Goal: Find specific page/section: Find specific page/section

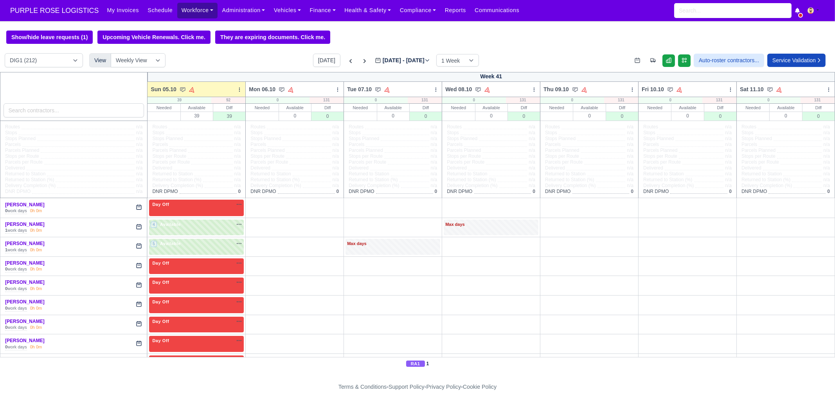
drag, startPoint x: 192, startPoint y: 15, endPoint x: 192, endPoint y: 20, distance: 4.3
click at [192, 15] on link "Workforce" at bounding box center [197, 10] width 41 height 15
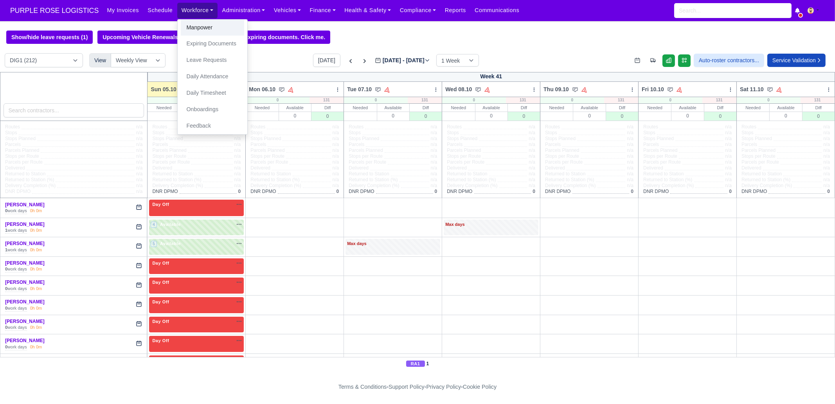
click at [189, 29] on link "Manpower" at bounding box center [212, 28] width 63 height 16
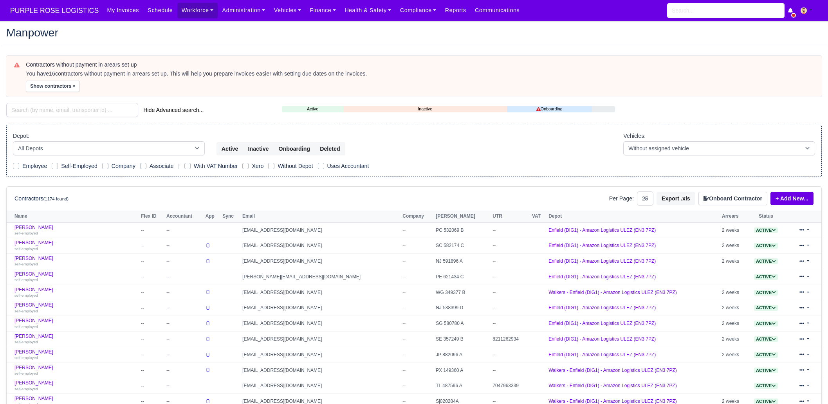
select select "25"
click at [96, 111] on input "search" at bounding box center [72, 110] width 132 height 14
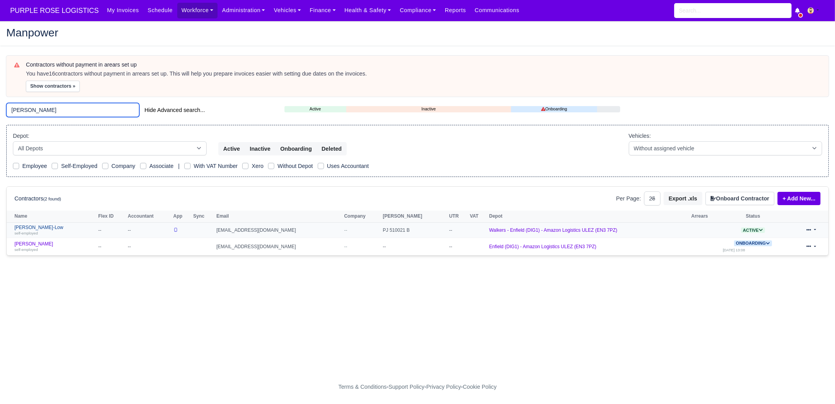
type input "oliver"
click at [52, 228] on link "Oliver Matty-Low self-employed" at bounding box center [54, 230] width 80 height 11
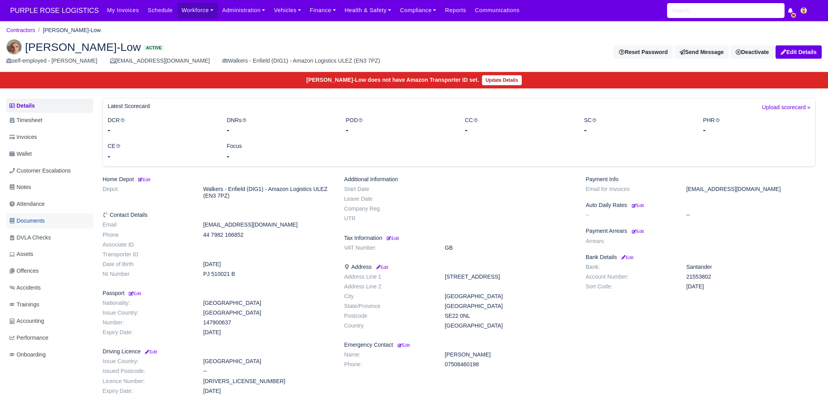
drag, startPoint x: 38, startPoint y: 223, endPoint x: 41, endPoint y: 222, distance: 4.0
click at [38, 223] on span "Documents" at bounding box center [26, 220] width 35 height 9
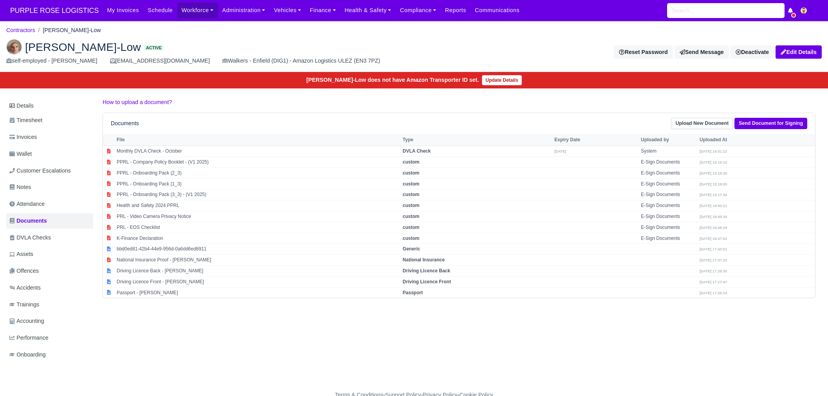
click at [223, 61] on div "Walkers - Enfield (DIG1) - Amazon Logistics ULEZ (EN3 7PZ)" at bounding box center [301, 60] width 158 height 9
click at [222, 61] on div "Walkers - Enfield (DIG1) - Amazon Logistics ULEZ (EN3 7PZ)" at bounding box center [301, 60] width 158 height 9
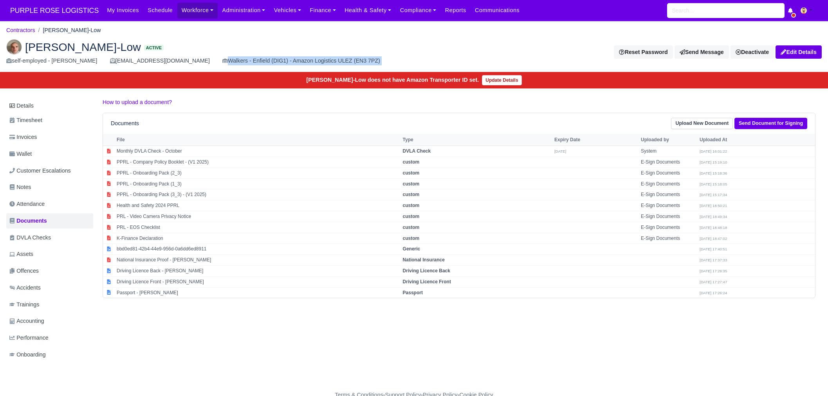
click at [222, 61] on div "Walkers - Enfield (DIG1) - Amazon Logistics ULEZ (EN3 7PZ)" at bounding box center [301, 60] width 158 height 9
click at [293, 61] on div "Walkers - Enfield (DIG1) - Amazon Logistics ULEZ (EN3 7PZ)" at bounding box center [301, 60] width 158 height 9
click at [246, 63] on div "Walkers - Enfield (DIG1) - Amazon Logistics ULEZ (EN3 7PZ)" at bounding box center [301, 60] width 158 height 9
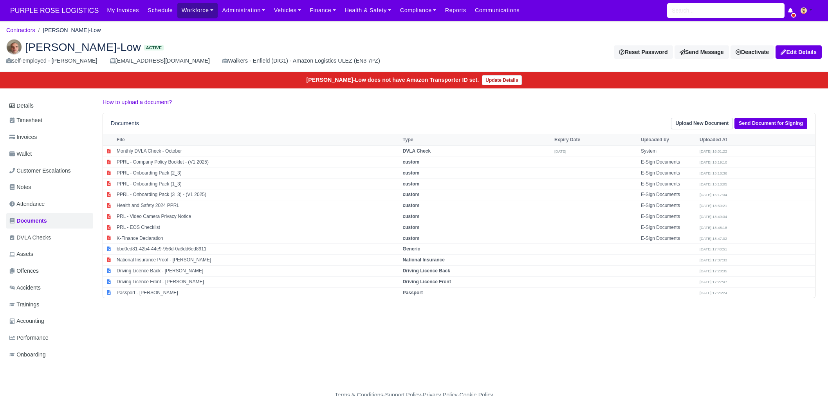
drag, startPoint x: 171, startPoint y: 11, endPoint x: 176, endPoint y: 17, distance: 7.8
click at [177, 11] on link "Workforce" at bounding box center [197, 10] width 41 height 15
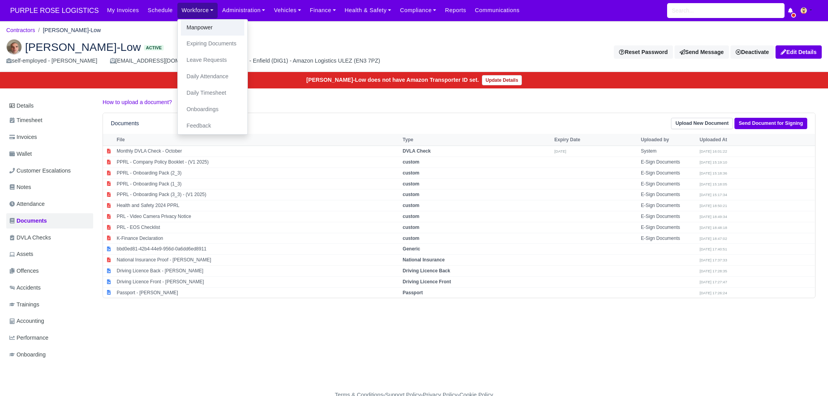
click at [181, 28] on link "Manpower" at bounding box center [212, 28] width 63 height 16
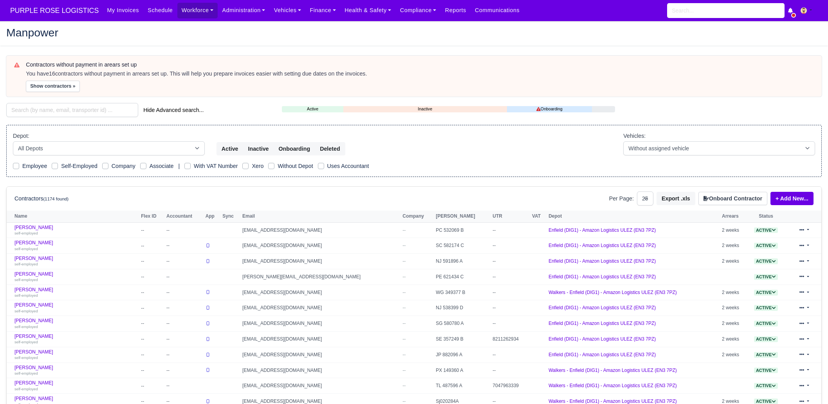
select select "25"
click at [92, 114] on input "search" at bounding box center [72, 110] width 132 height 14
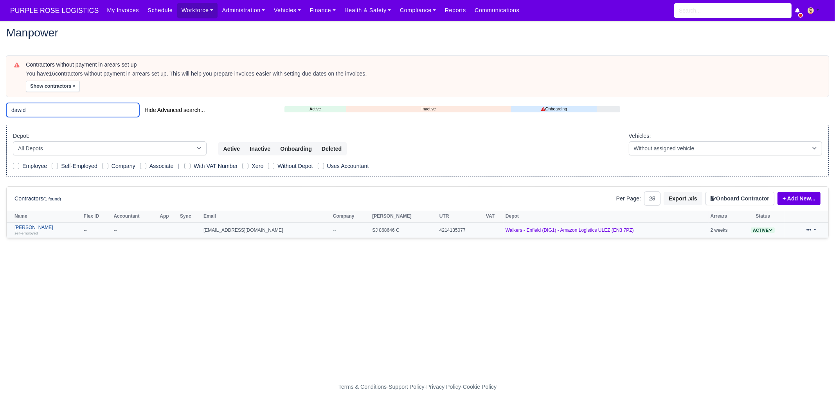
type input "dawid"
click at [46, 227] on link "DAWID AUGUSTYNSKI self-employed" at bounding box center [46, 230] width 65 height 11
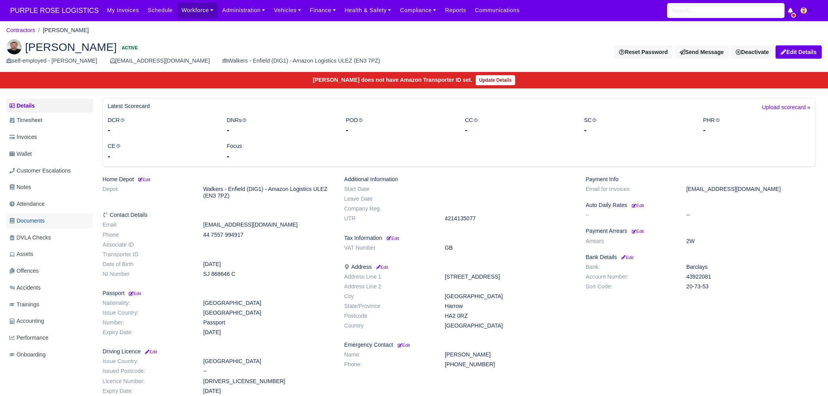
click at [42, 222] on span "Documents" at bounding box center [26, 220] width 35 height 9
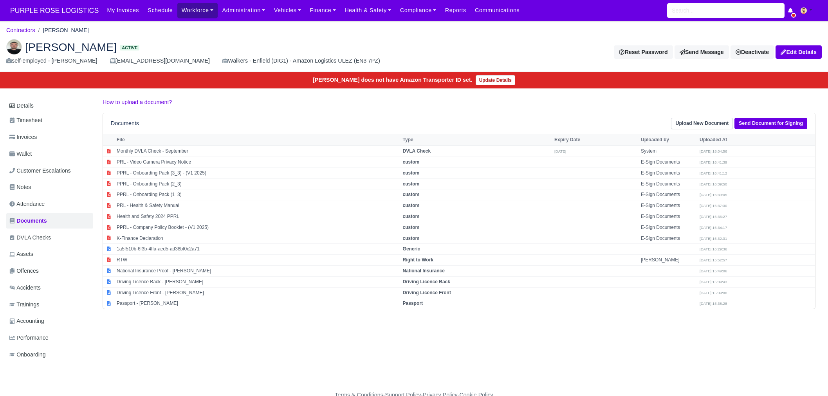
drag, startPoint x: 188, startPoint y: 11, endPoint x: 186, endPoint y: 15, distance: 4.7
click at [188, 11] on link "Workforce" at bounding box center [197, 10] width 41 height 15
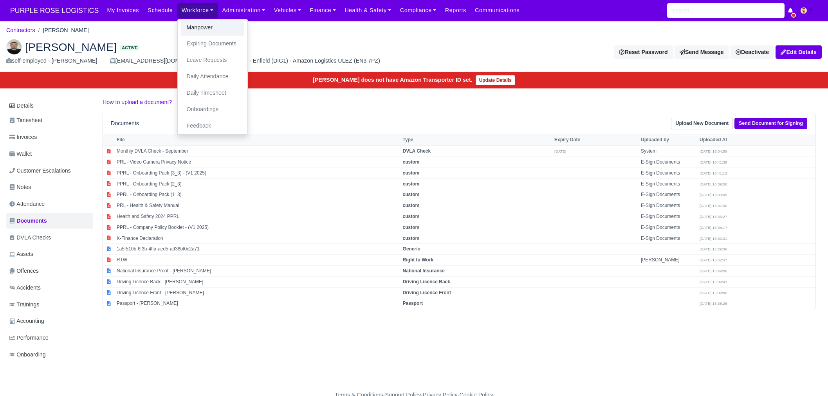
click at [185, 24] on link "Manpower" at bounding box center [212, 28] width 63 height 16
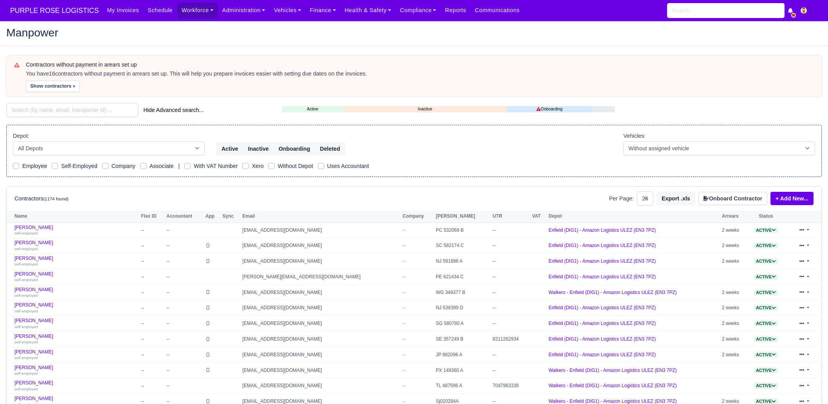
select select "25"
click at [81, 108] on input "search" at bounding box center [72, 110] width 132 height 14
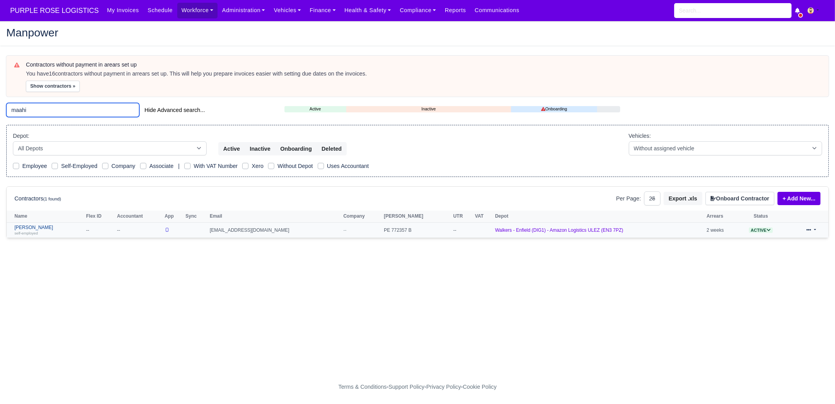
type input "maahi"
click at [70, 230] on div "self-employed" at bounding box center [48, 232] width 68 height 5
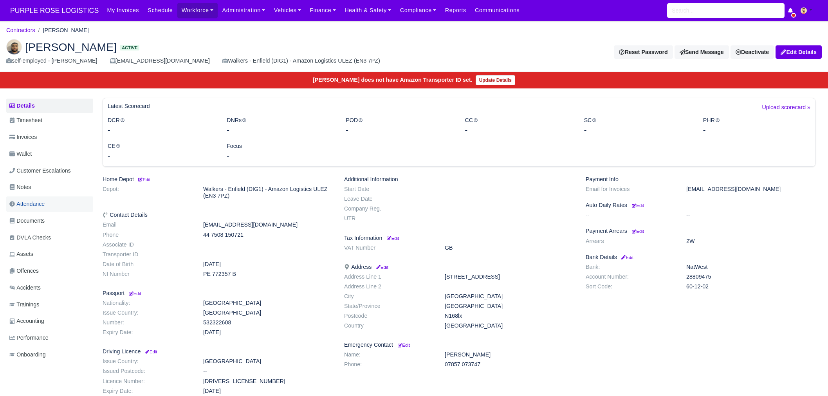
click at [43, 208] on span "Attendance" at bounding box center [26, 204] width 35 height 9
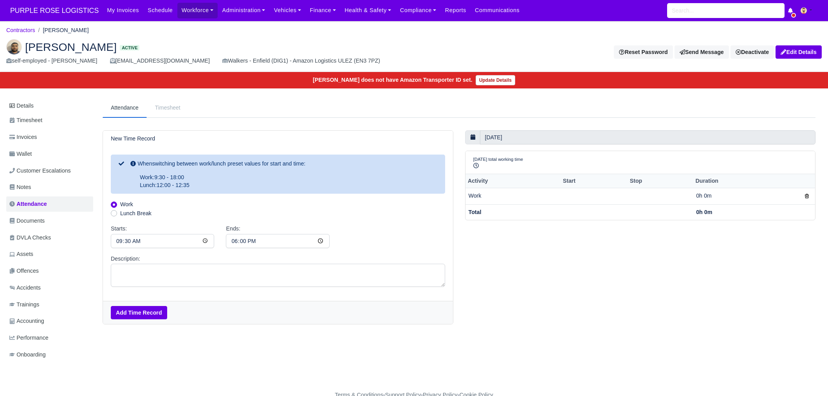
click at [41, 218] on span "Documents" at bounding box center [26, 220] width 35 height 9
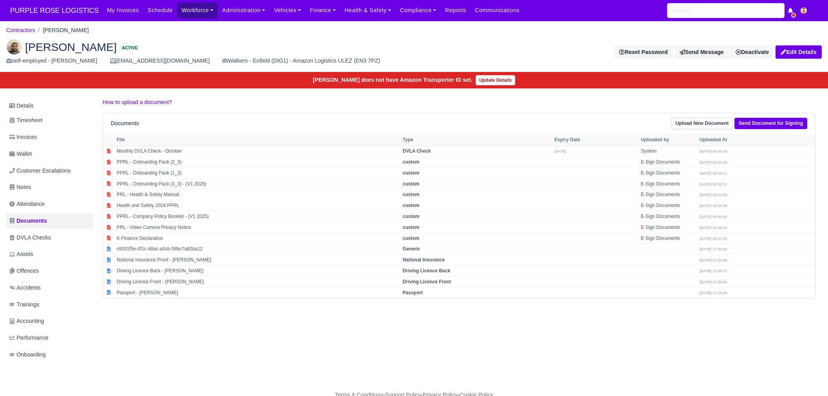
click at [177, 12] on link "Workforce" at bounding box center [197, 10] width 41 height 15
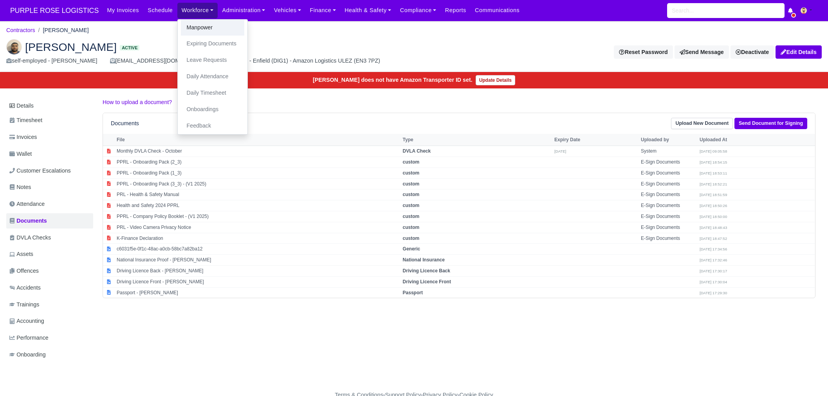
click at [187, 28] on link "Manpower" at bounding box center [212, 28] width 63 height 16
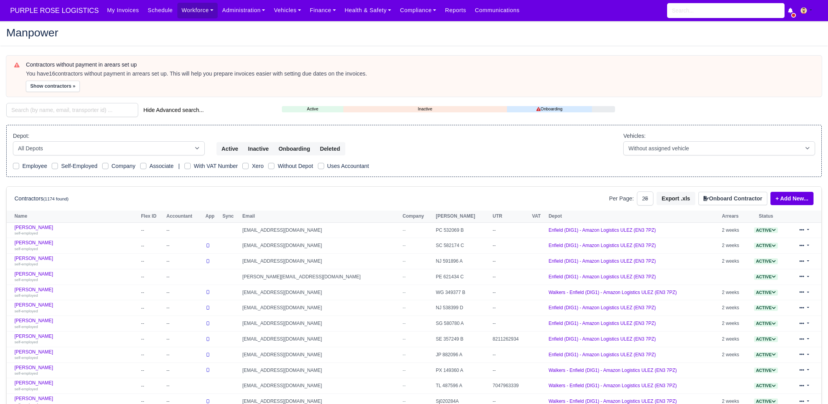
select select "25"
click at [99, 113] on input "search" at bounding box center [72, 110] width 132 height 14
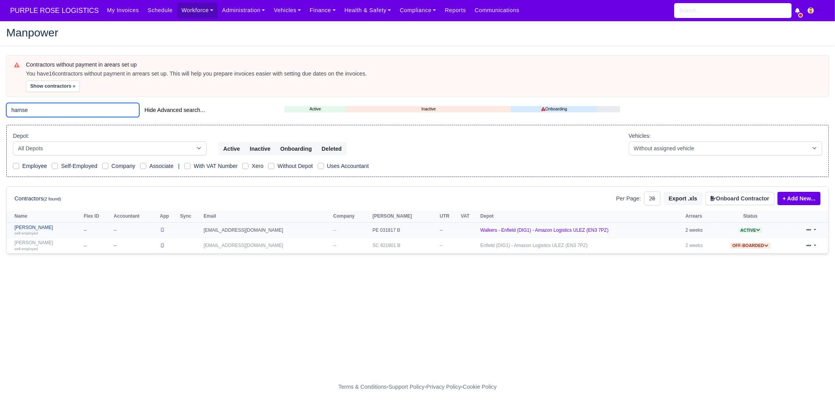
type input "hamse"
click at [43, 229] on link "Hamse Hassan self-employed" at bounding box center [46, 230] width 65 height 11
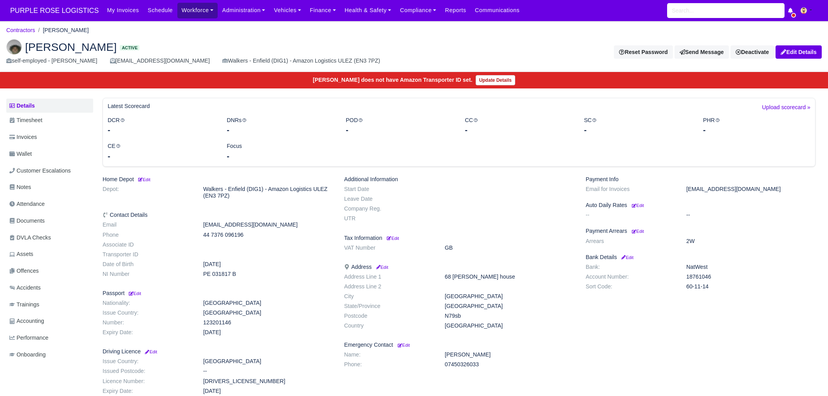
click at [177, 8] on link "Workforce" at bounding box center [197, 10] width 41 height 15
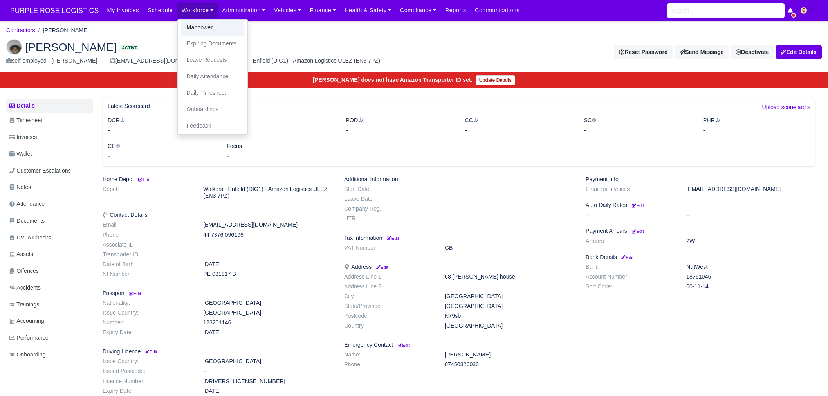
drag, startPoint x: 186, startPoint y: 29, endPoint x: 313, endPoint y: 1, distance: 130.4
click at [186, 30] on link "Manpower" at bounding box center [212, 28] width 63 height 16
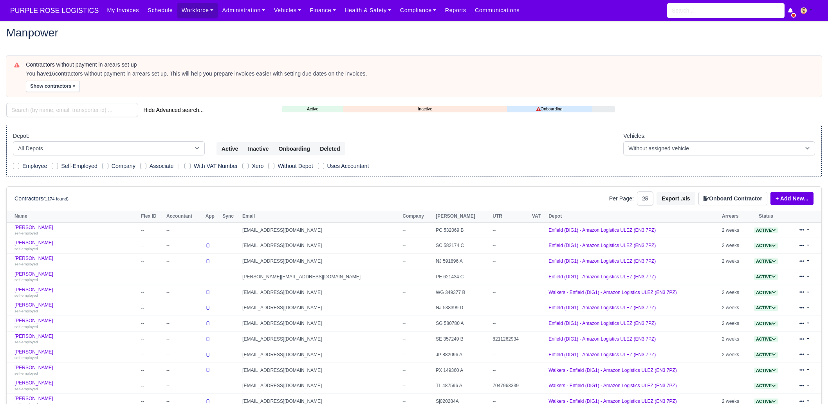
select select "25"
click at [92, 107] on input "search" at bounding box center [72, 110] width 132 height 14
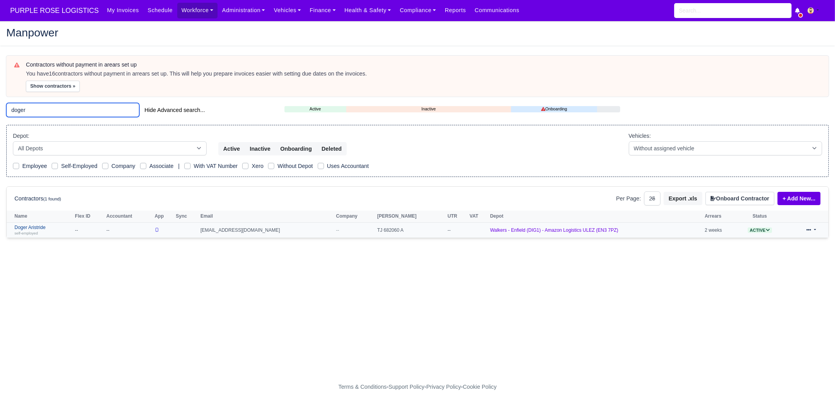
type input "doger"
click at [41, 229] on link "Doger Aristride self-employed" at bounding box center [42, 230] width 57 height 11
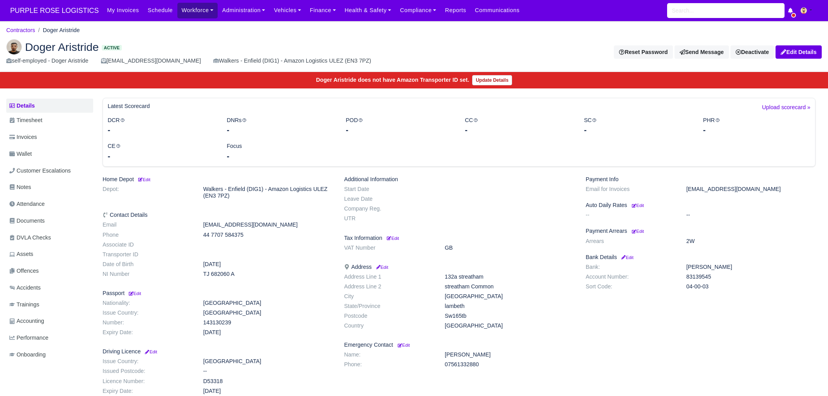
click at [177, 9] on link "Workforce" at bounding box center [197, 10] width 41 height 15
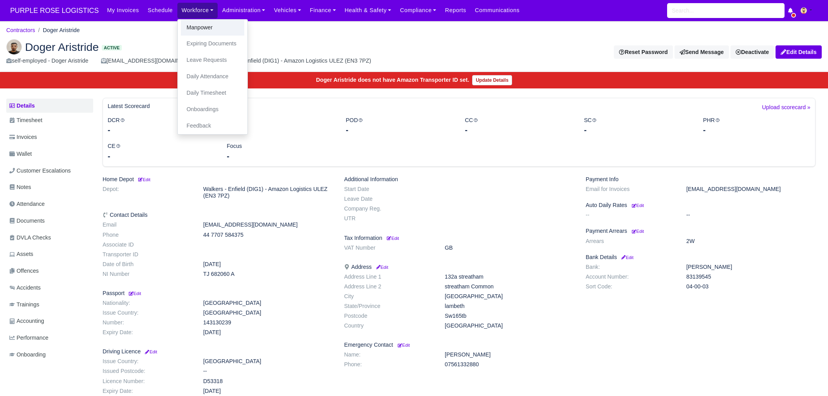
click at [182, 24] on link "Manpower" at bounding box center [212, 28] width 63 height 16
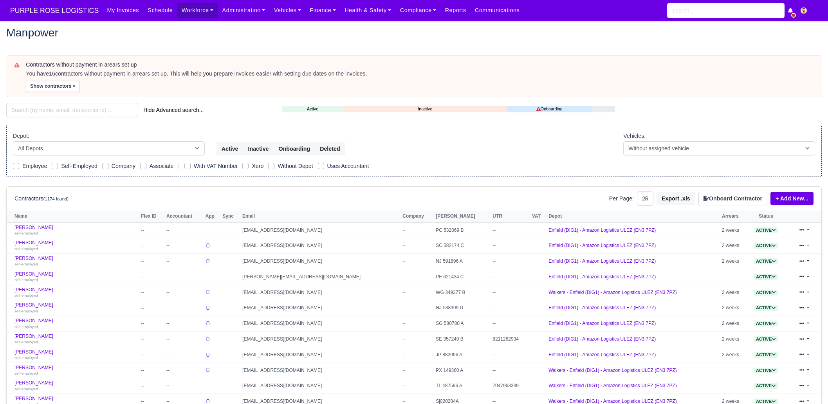
select select "25"
click at [59, 112] on input "search" at bounding box center [72, 110] width 132 height 14
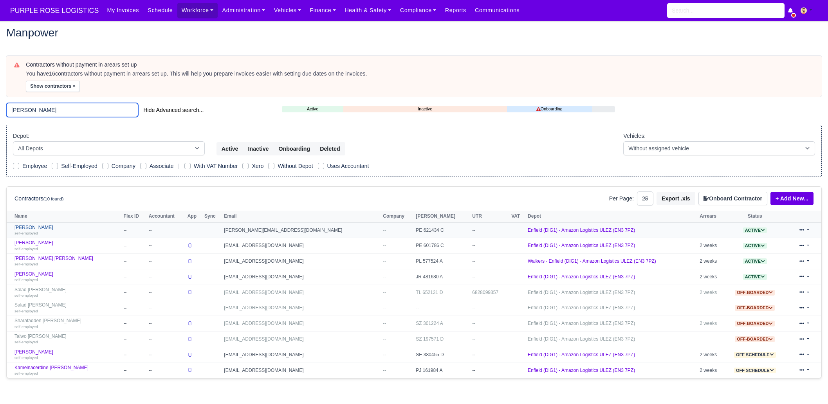
type input "[PERSON_NAME]"
click at [40, 231] on div "self-employed" at bounding box center [66, 232] width 105 height 5
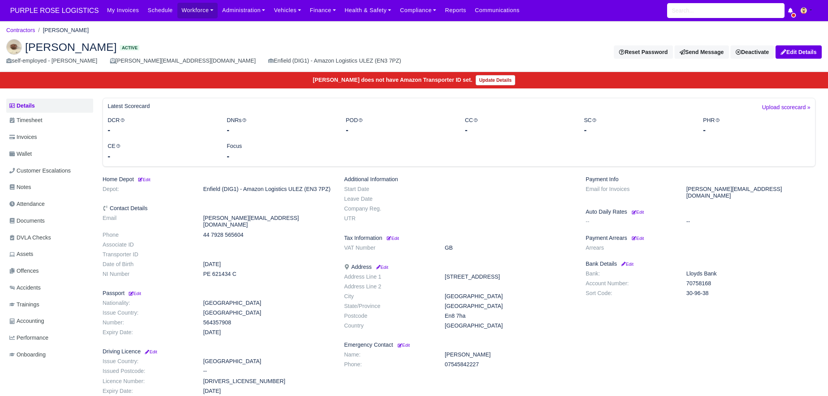
click at [16, 48] on img at bounding box center [14, 47] width 16 height 16
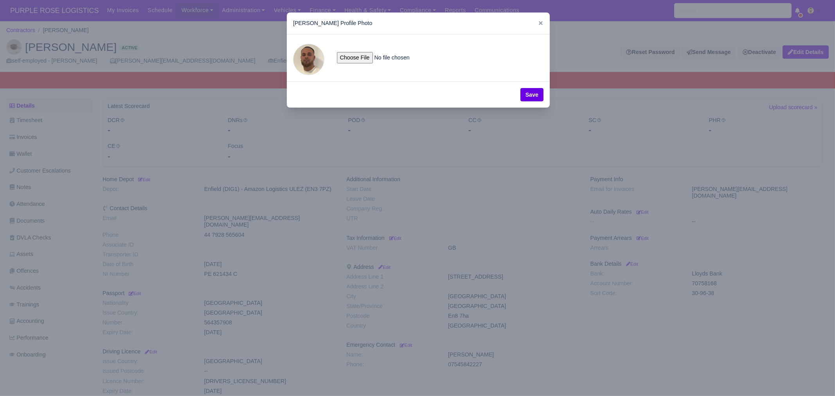
click at [550, 194] on div at bounding box center [417, 198] width 835 height 396
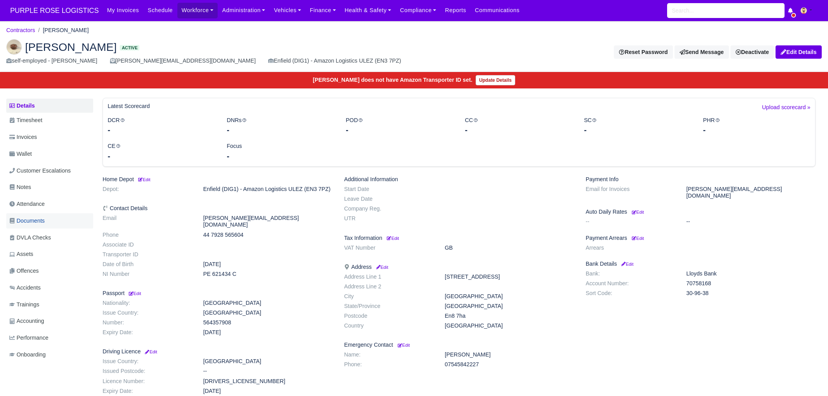
click at [42, 217] on span "Documents" at bounding box center [26, 220] width 35 height 9
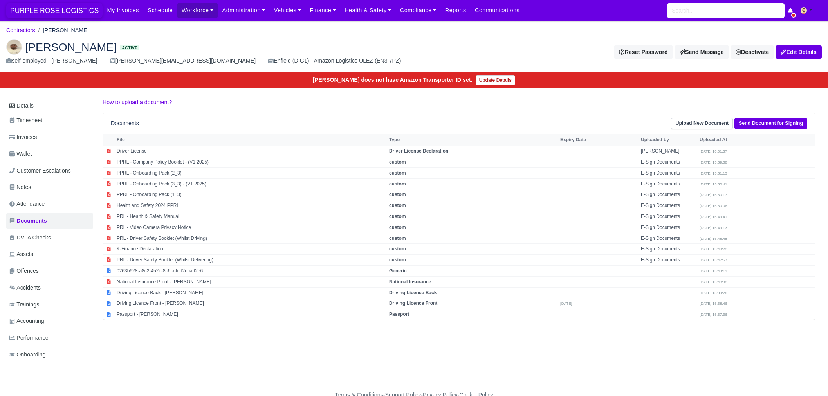
click at [70, 9] on span "PURPLE ROSE LOGISTICS" at bounding box center [54, 11] width 96 height 16
